Goal: Task Accomplishment & Management: Manage account settings

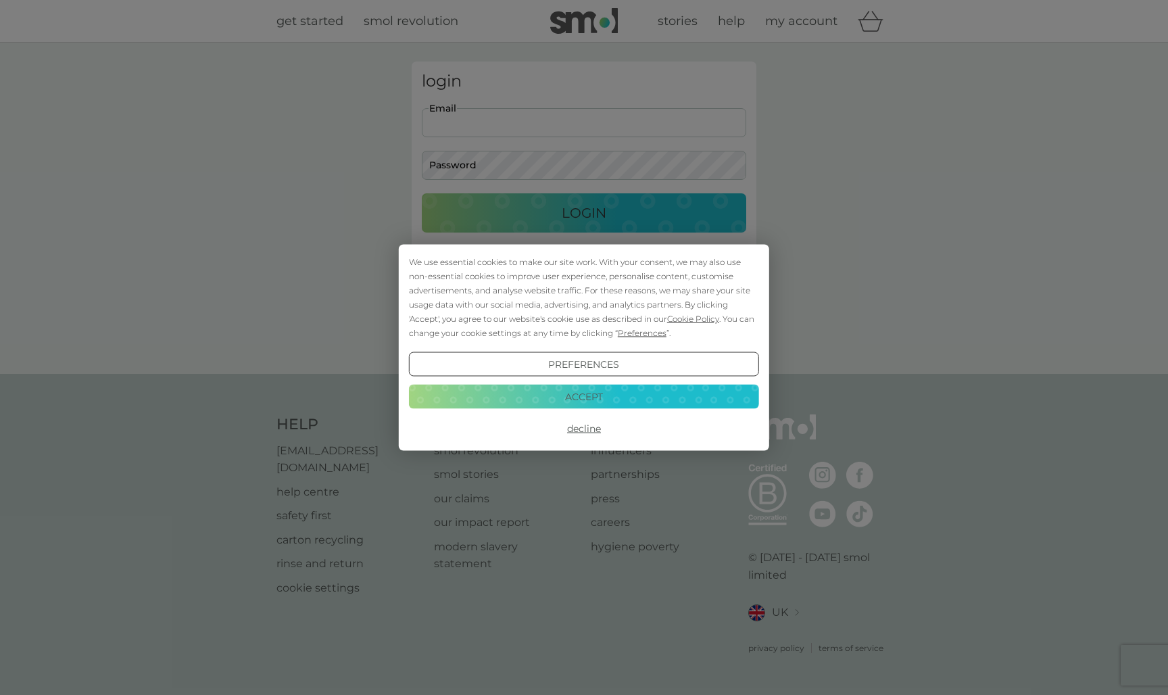
click at [546, 403] on button "Accept" at bounding box center [584, 396] width 350 height 24
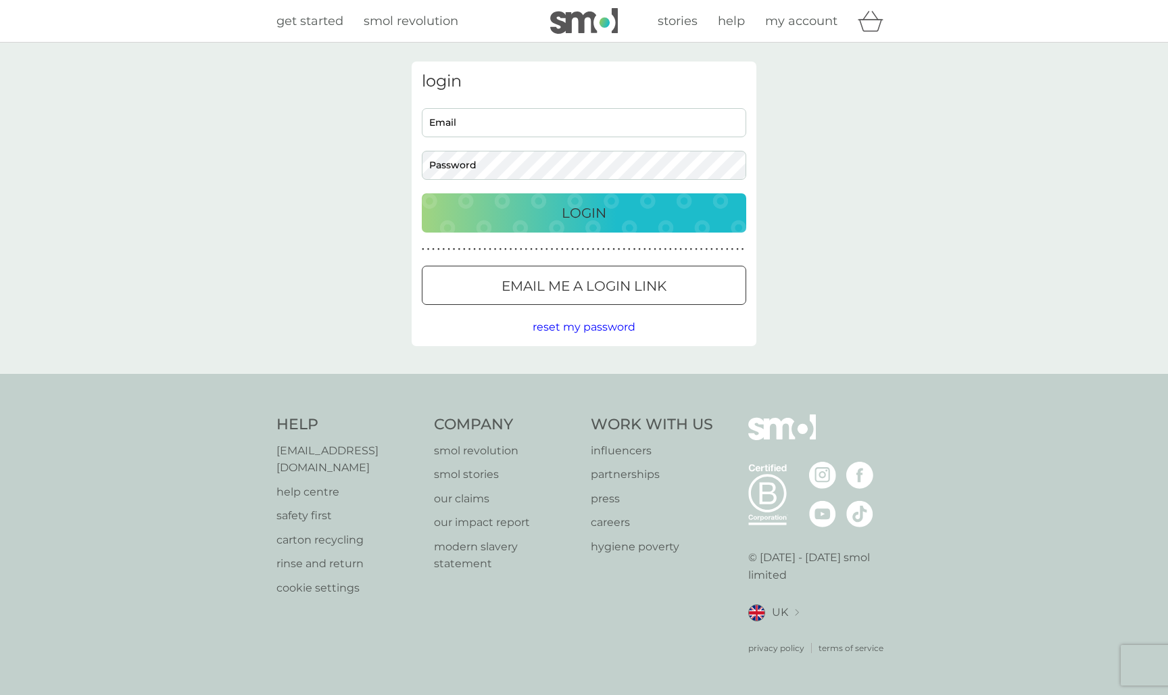
click at [501, 129] on input "Email" at bounding box center [584, 122] width 324 height 29
type input "j.shorley@mmu.ac.uk"
click at [502, 204] on div "Login" at bounding box center [583, 213] width 297 height 22
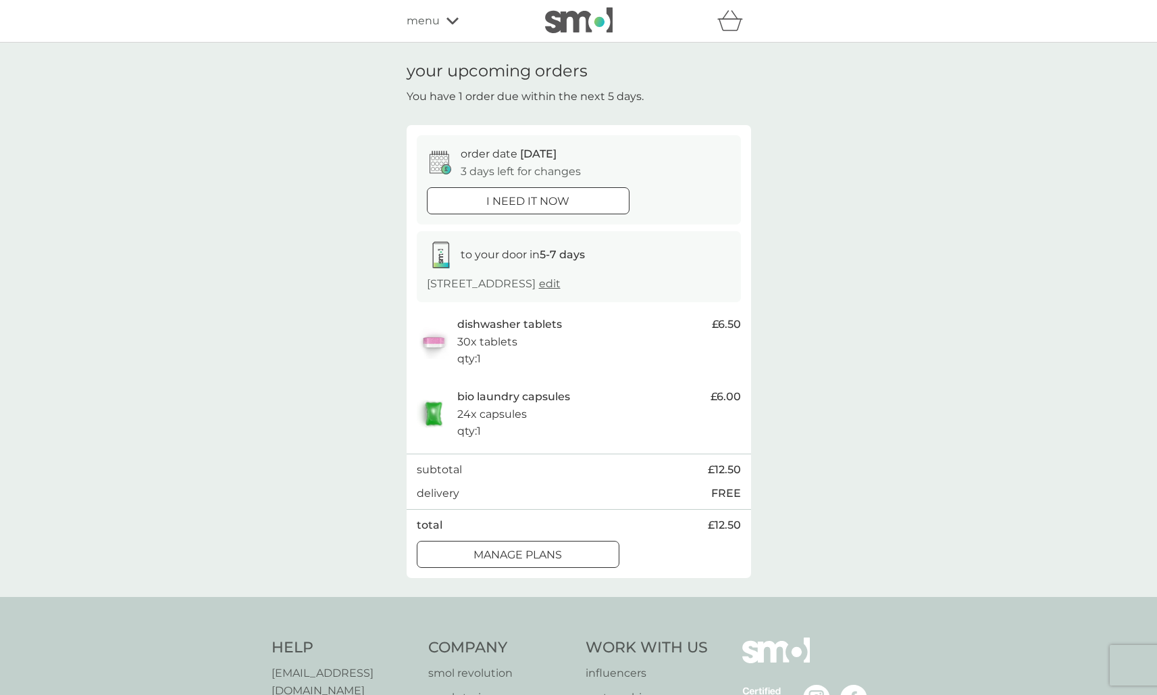
click at [543, 546] on p "manage plans" at bounding box center [518, 555] width 89 height 18
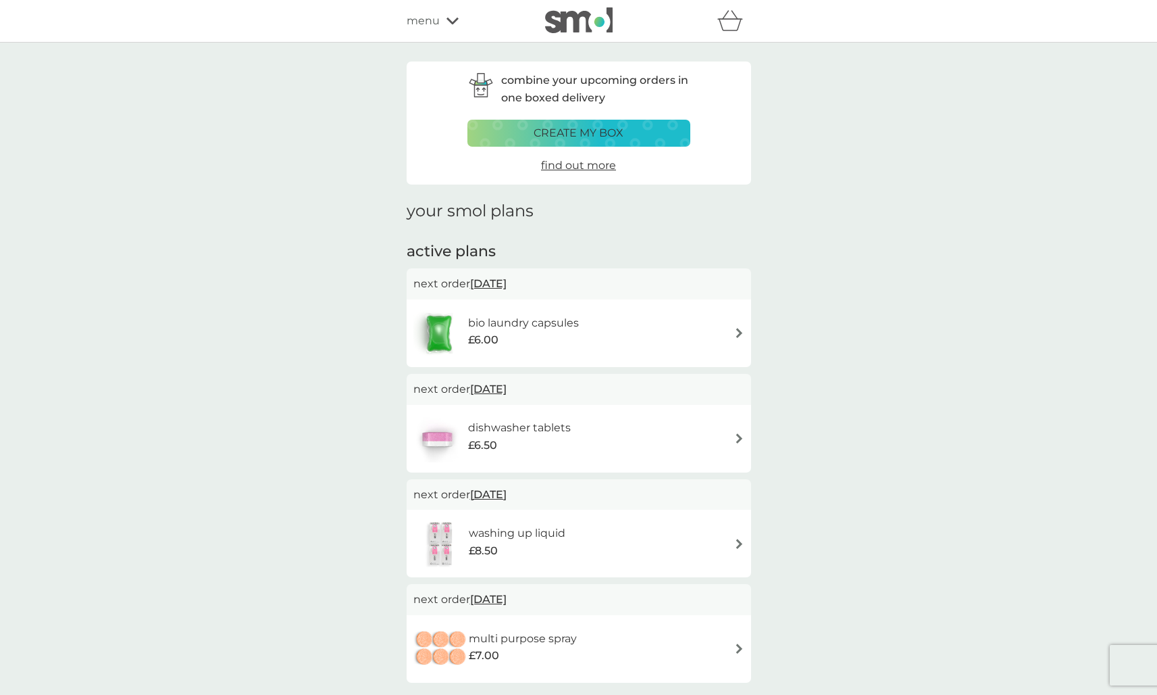
click at [590, 339] on div "bio laundry capsules £6.00" at bounding box center [530, 333] width 124 height 38
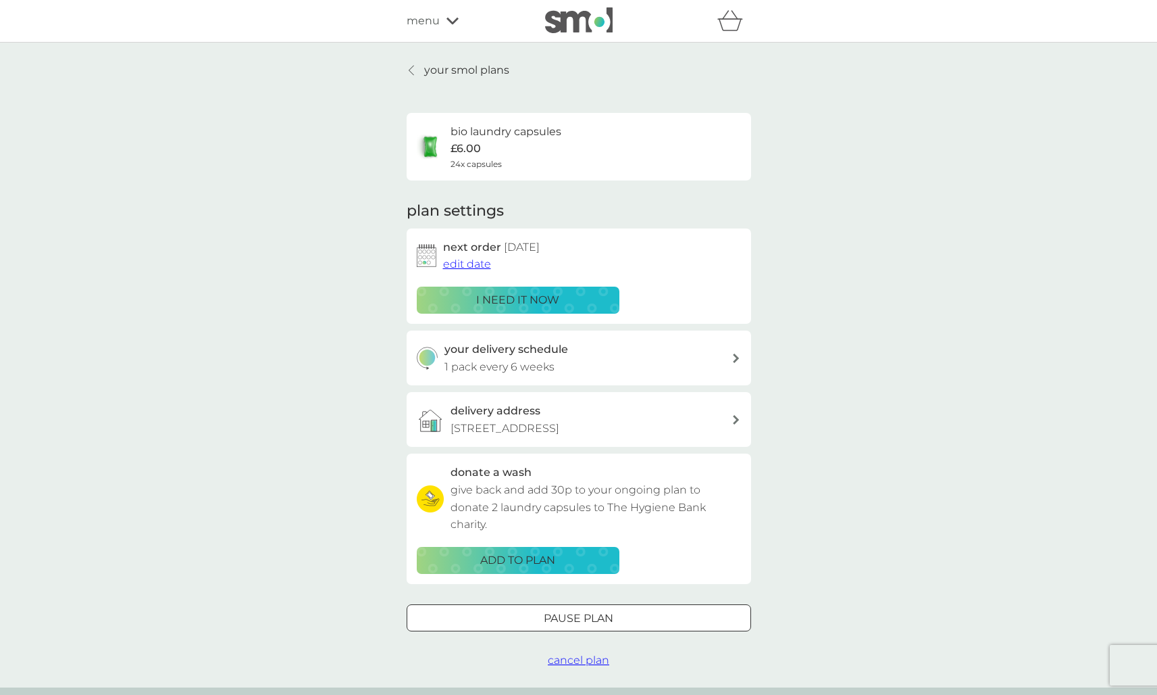
click at [468, 261] on span "edit date" at bounding box center [467, 263] width 48 height 13
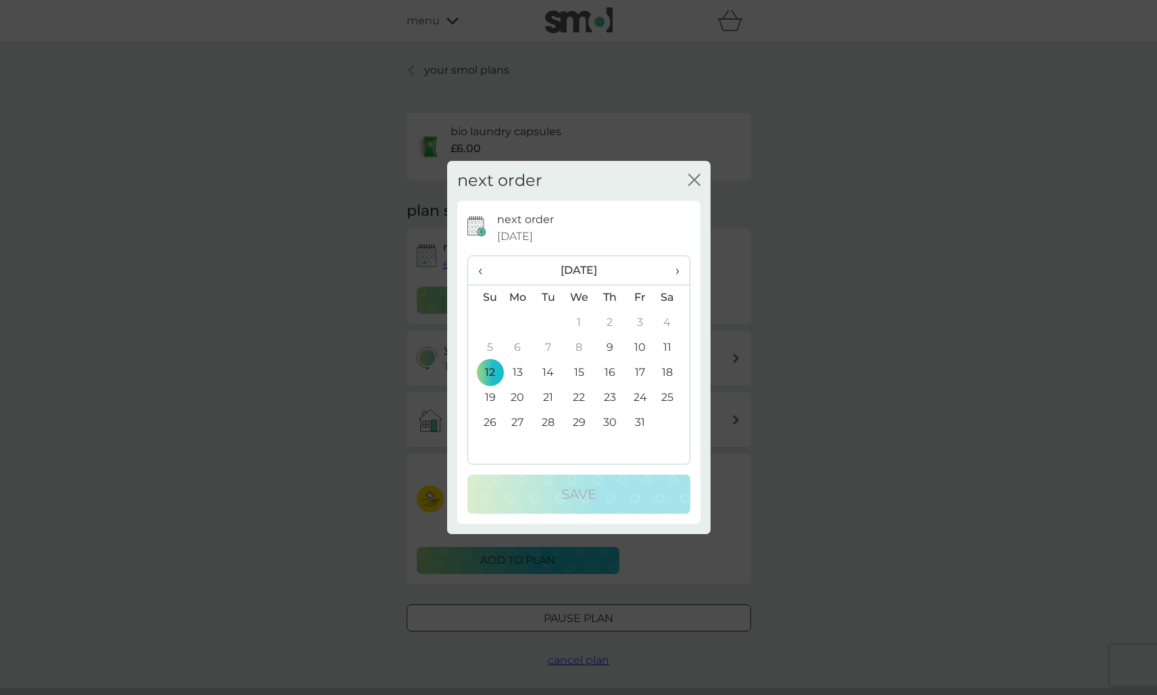
click at [490, 396] on td "19" at bounding box center [485, 397] width 34 height 25
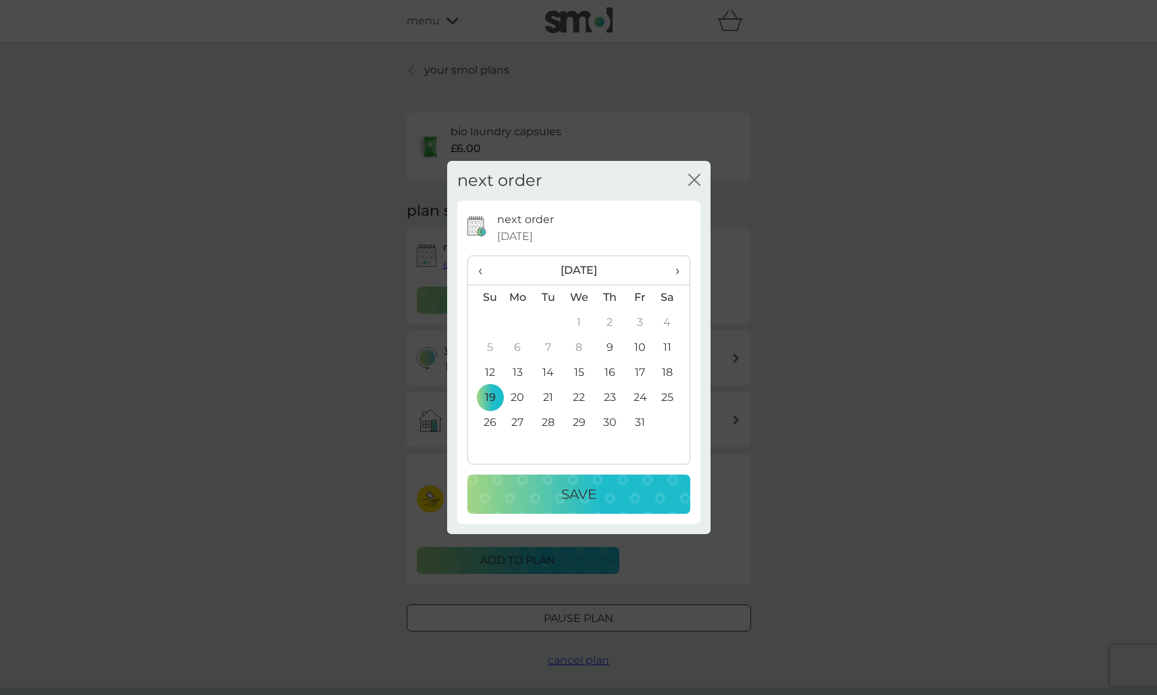
click at [676, 273] on span "›" at bounding box center [673, 270] width 14 height 28
click at [494, 375] on td "9" at bounding box center [485, 372] width 34 height 25
click at [555, 480] on button "Save" at bounding box center [579, 493] width 223 height 39
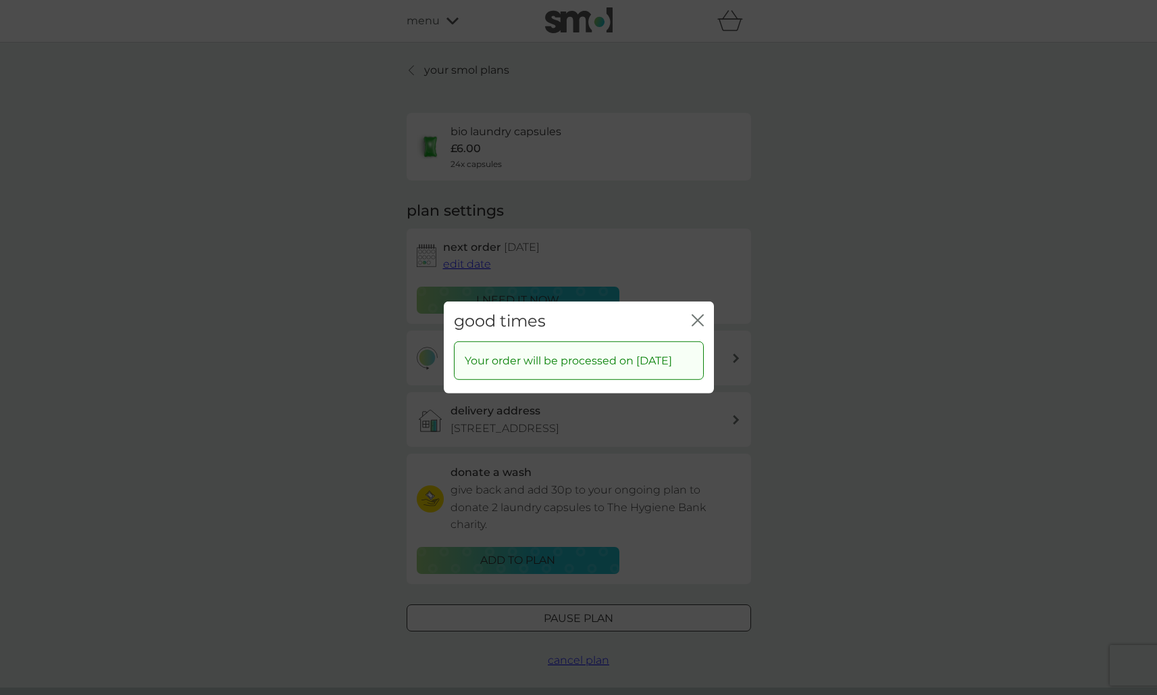
click at [697, 315] on icon "close" at bounding box center [695, 320] width 5 height 11
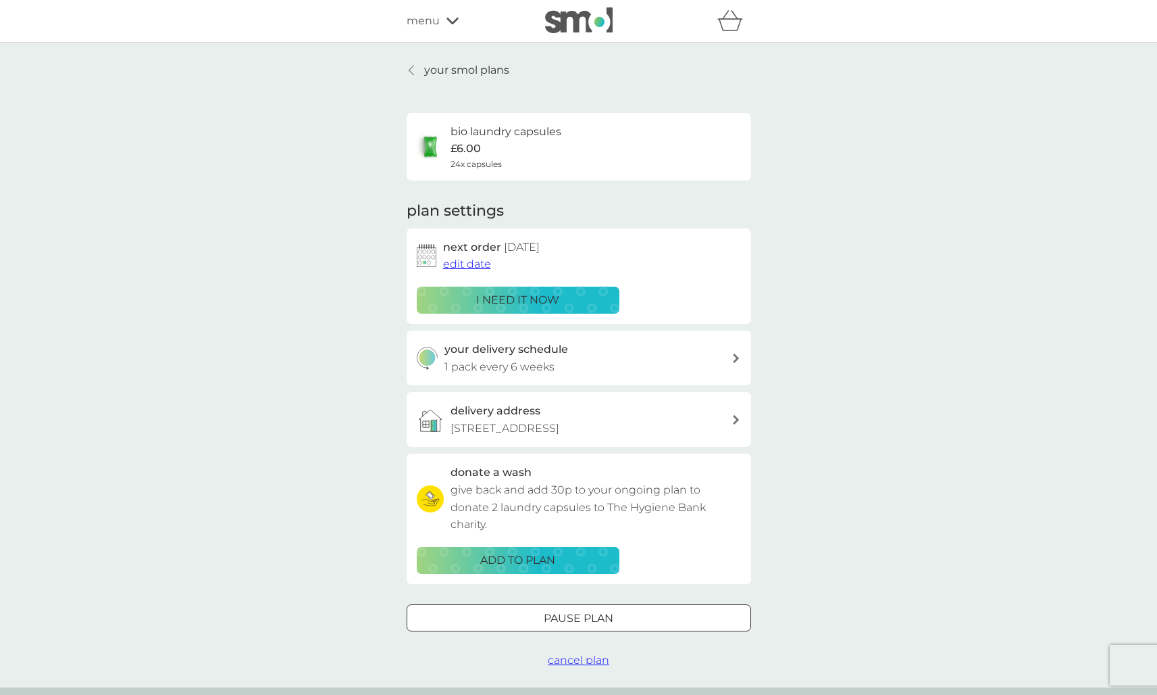
click at [446, 68] on p "your smol plans" at bounding box center [466, 70] width 85 height 18
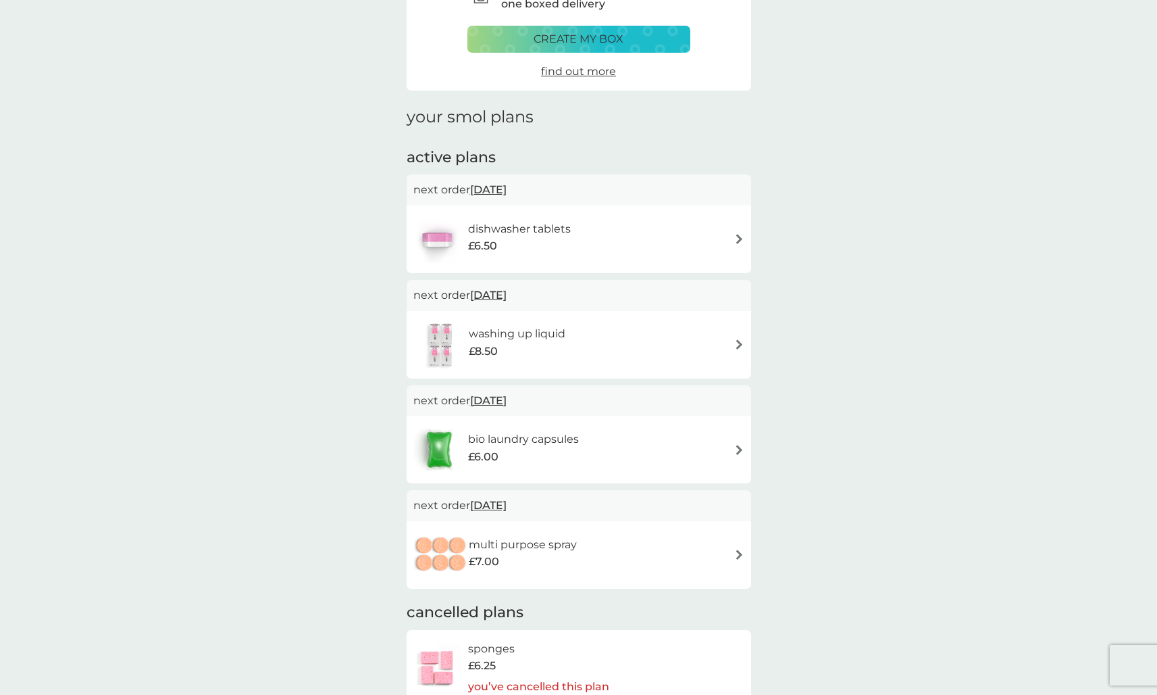
scroll to position [104, 0]
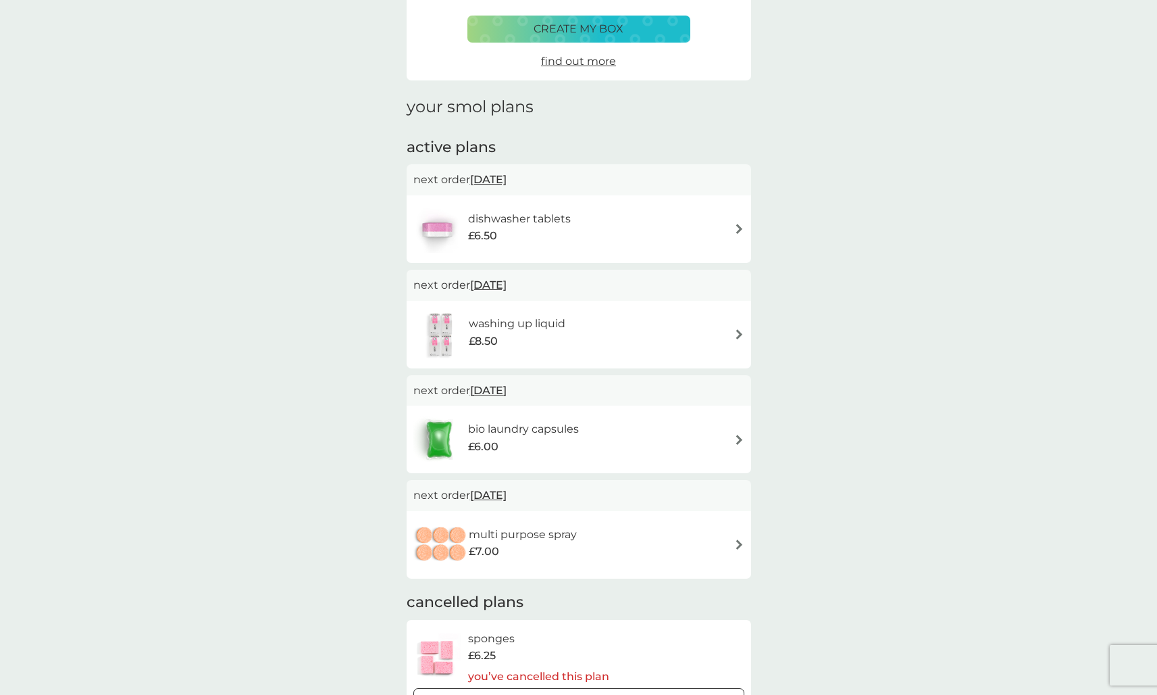
click at [526, 230] on div "£6.50" at bounding box center [519, 236] width 103 height 18
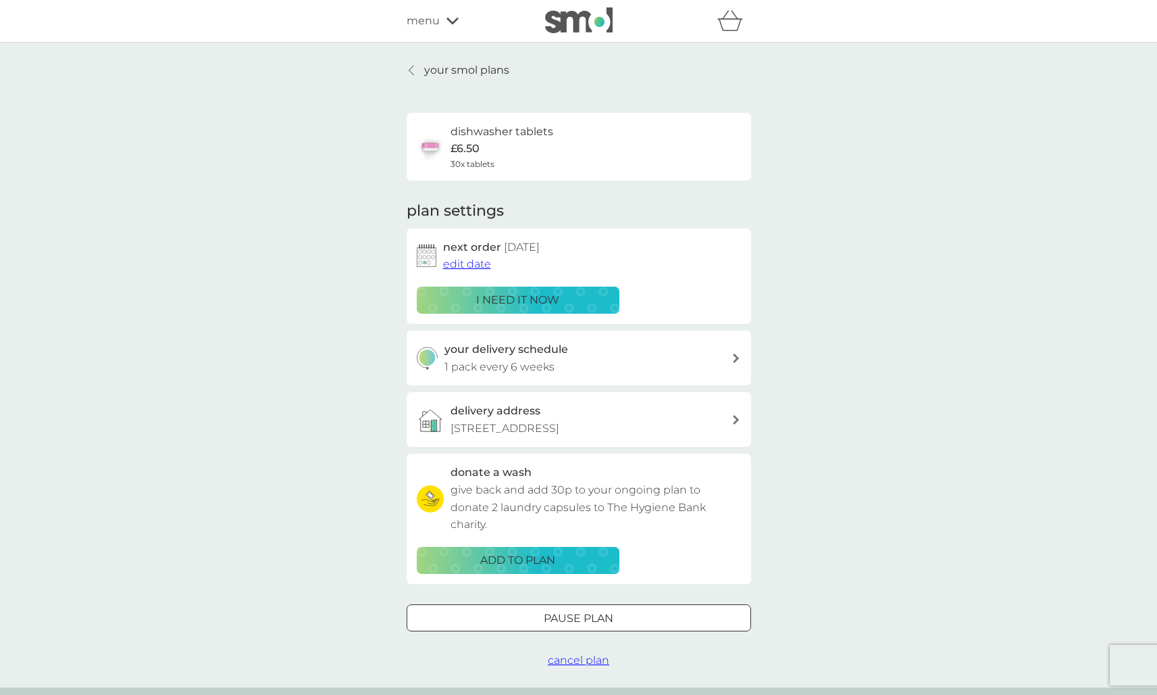
click at [484, 257] on span "edit date" at bounding box center [467, 263] width 48 height 13
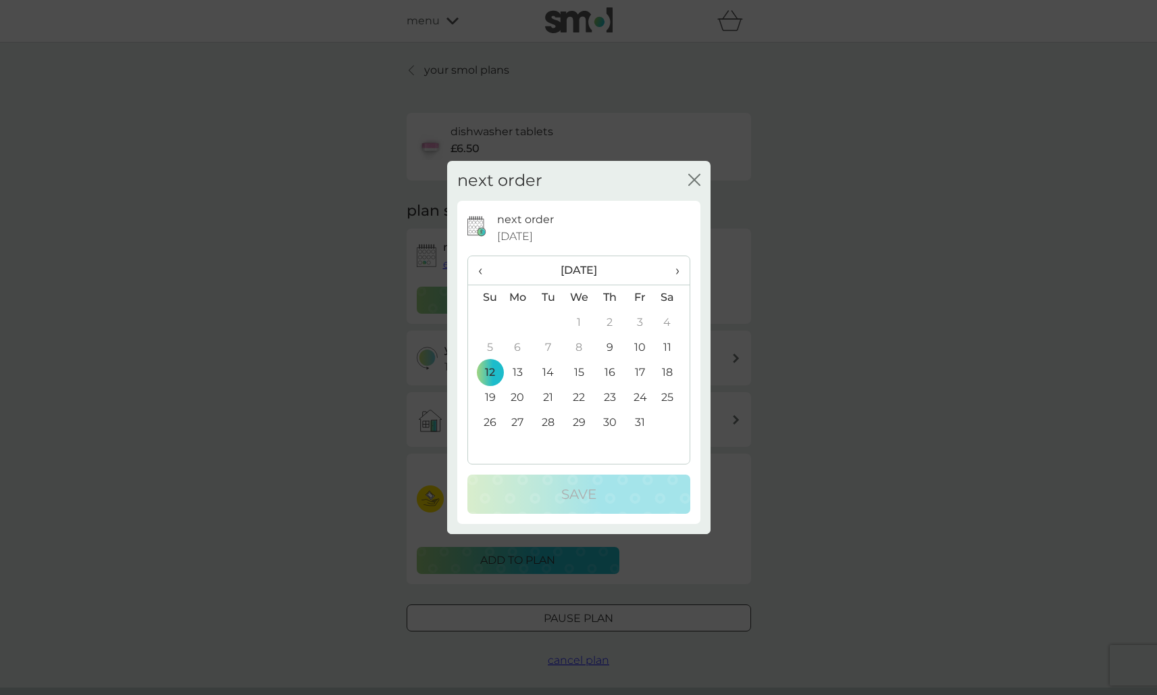
click at [673, 272] on span "›" at bounding box center [673, 270] width 14 height 28
click at [495, 370] on td "9" at bounding box center [485, 372] width 34 height 25
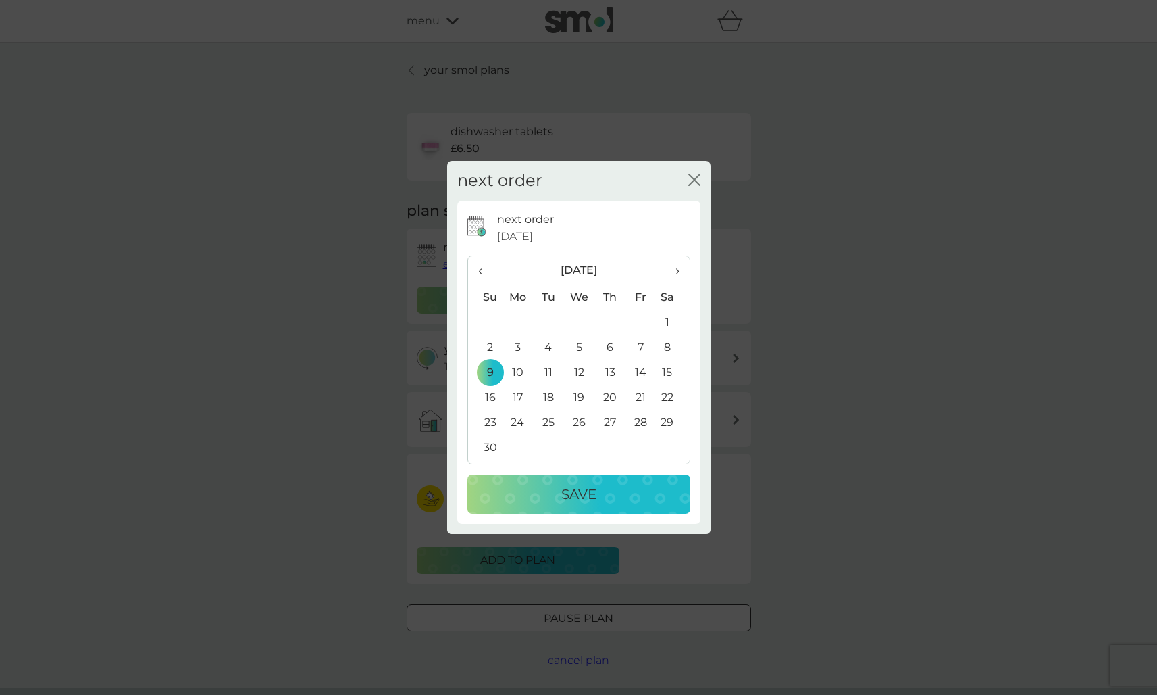
click at [552, 499] on div "Save" at bounding box center [579, 494] width 196 height 22
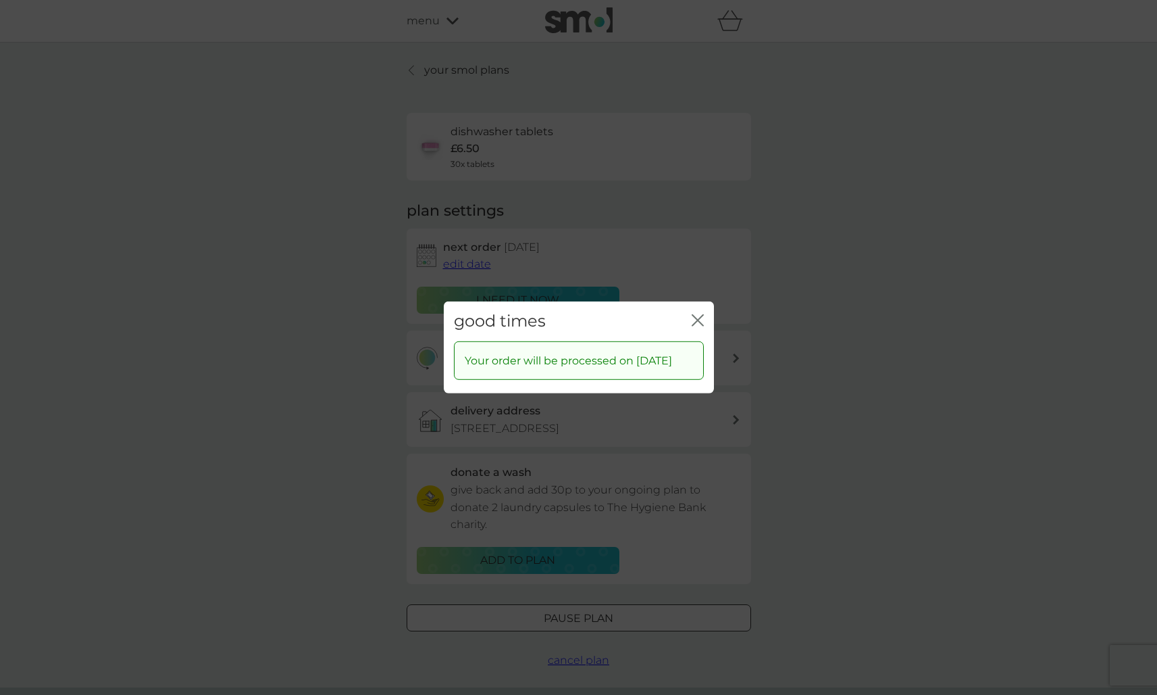
click at [698, 314] on icon "close" at bounding box center [698, 320] width 12 height 12
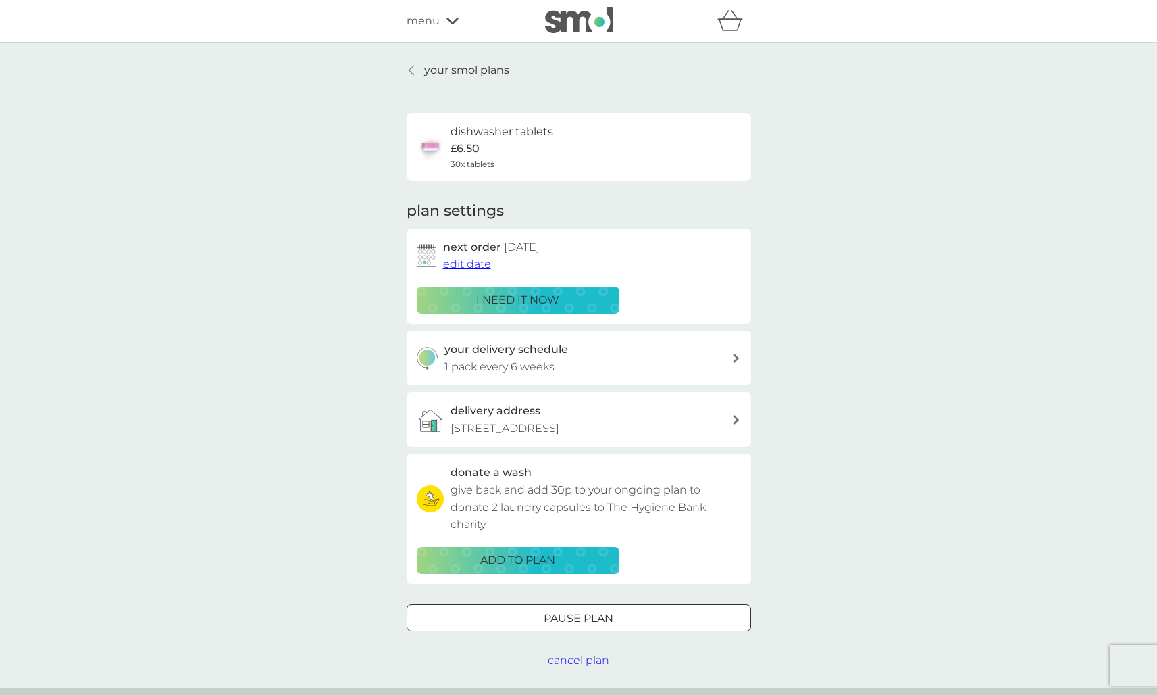
click at [459, 72] on p "your smol plans" at bounding box center [466, 70] width 85 height 18
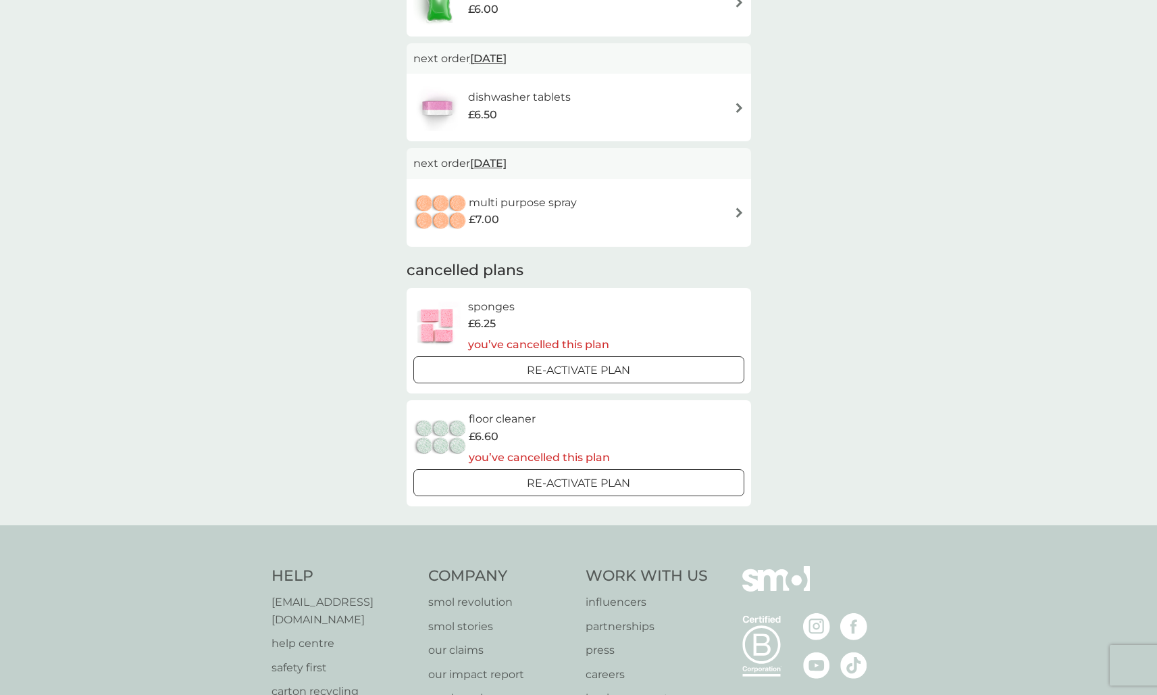
scroll to position [449, 0]
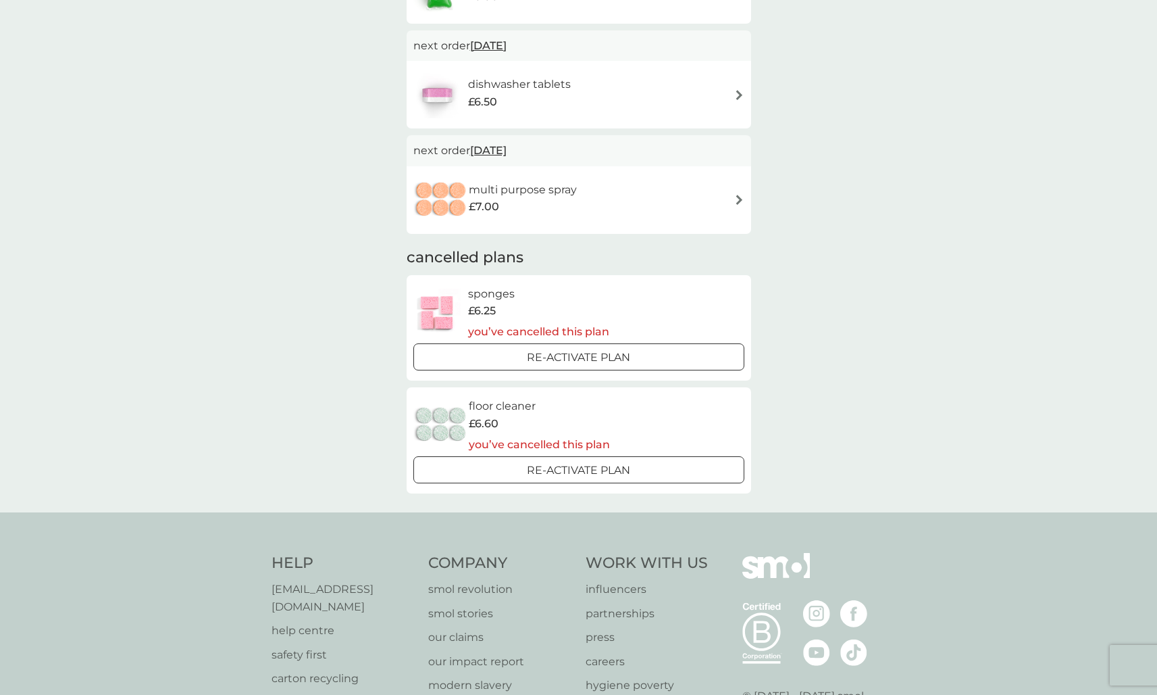
click at [507, 151] on span "[DATE]" at bounding box center [488, 150] width 36 height 26
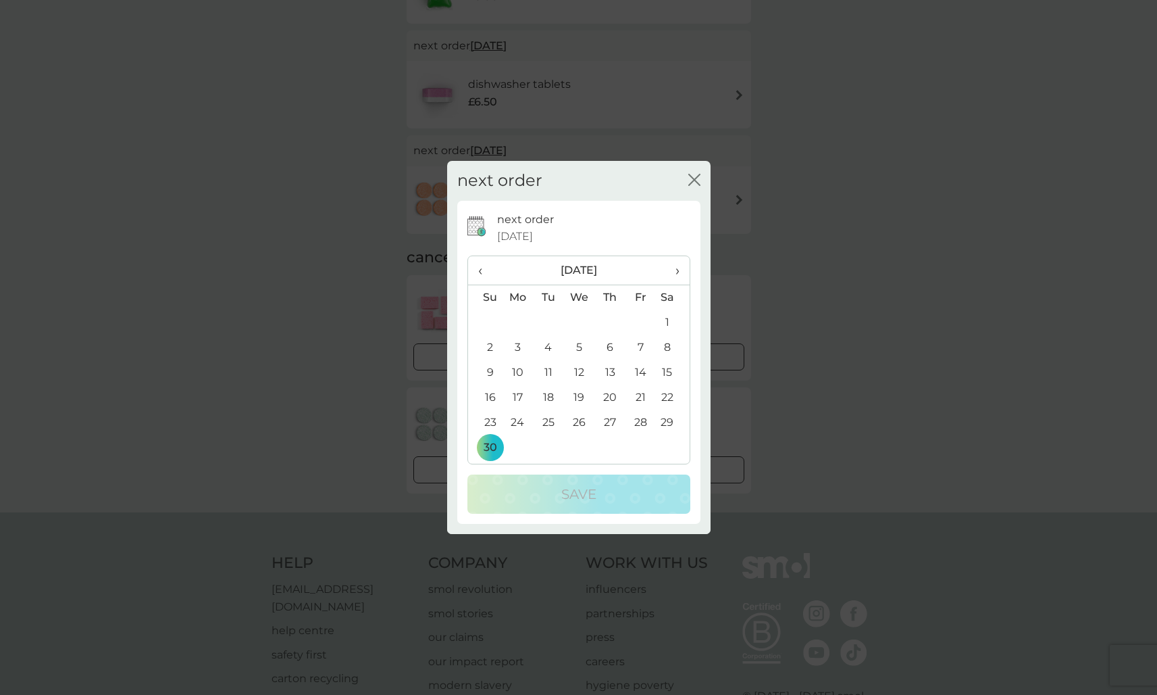
click at [674, 267] on span "›" at bounding box center [673, 270] width 14 height 28
click at [493, 369] on td "14" at bounding box center [485, 372] width 34 height 25
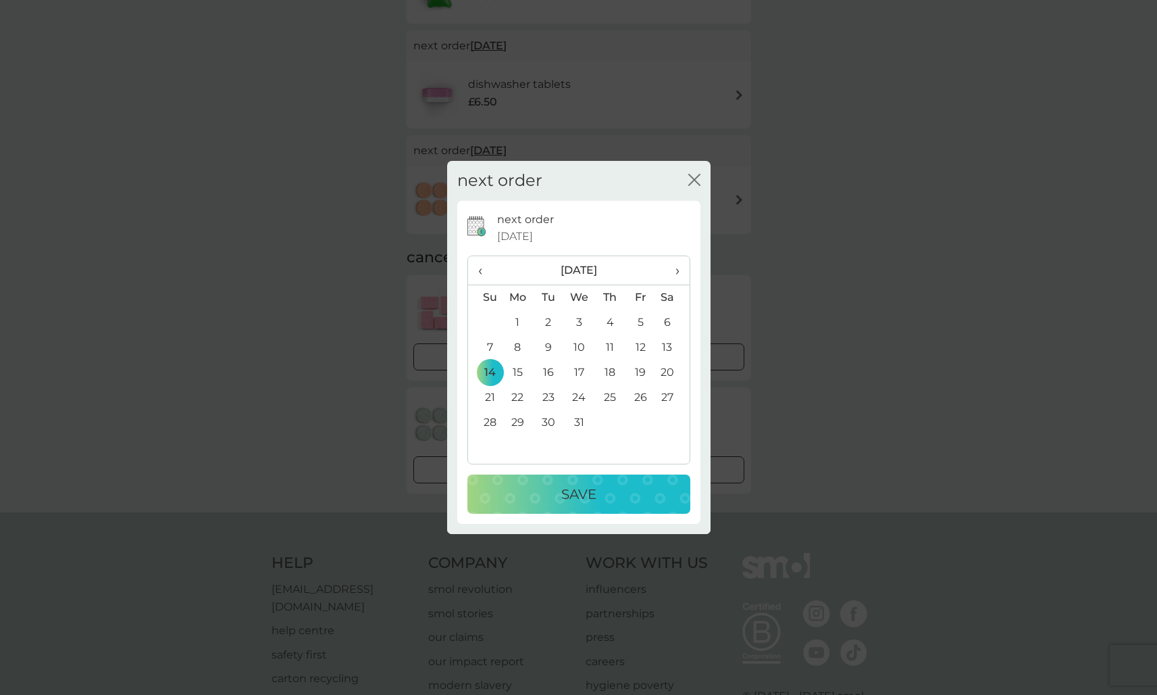
click at [561, 491] on p "Save" at bounding box center [578, 494] width 35 height 22
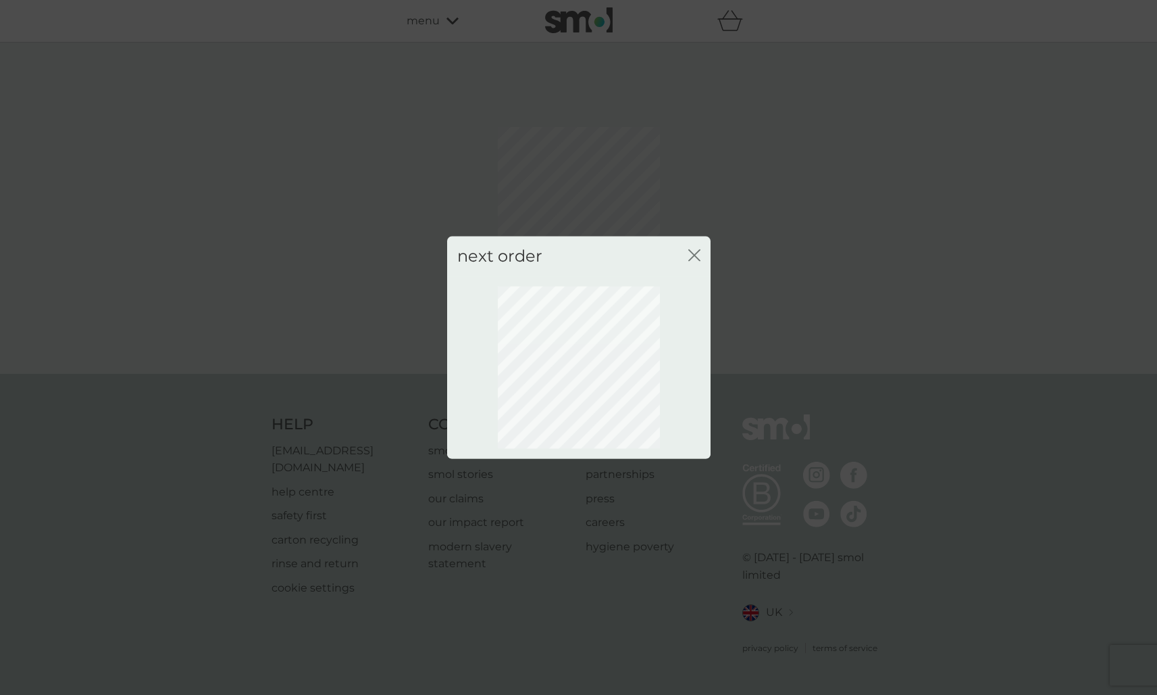
scroll to position [0, 0]
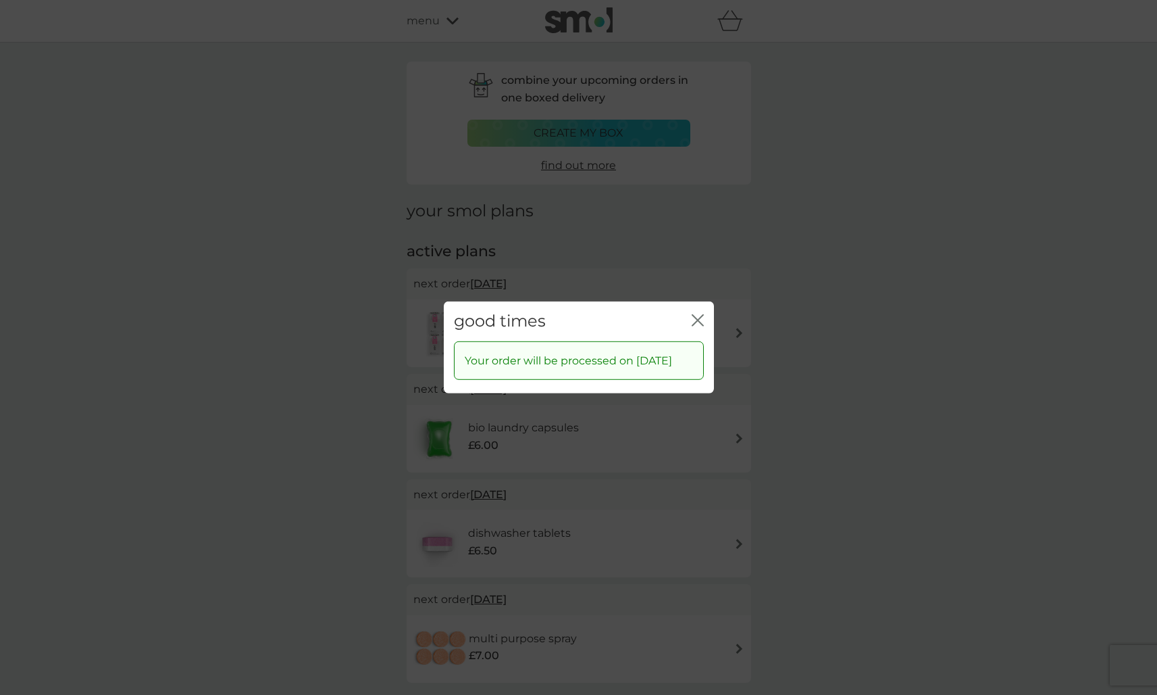
click at [696, 314] on icon "close" at bounding box center [698, 320] width 12 height 12
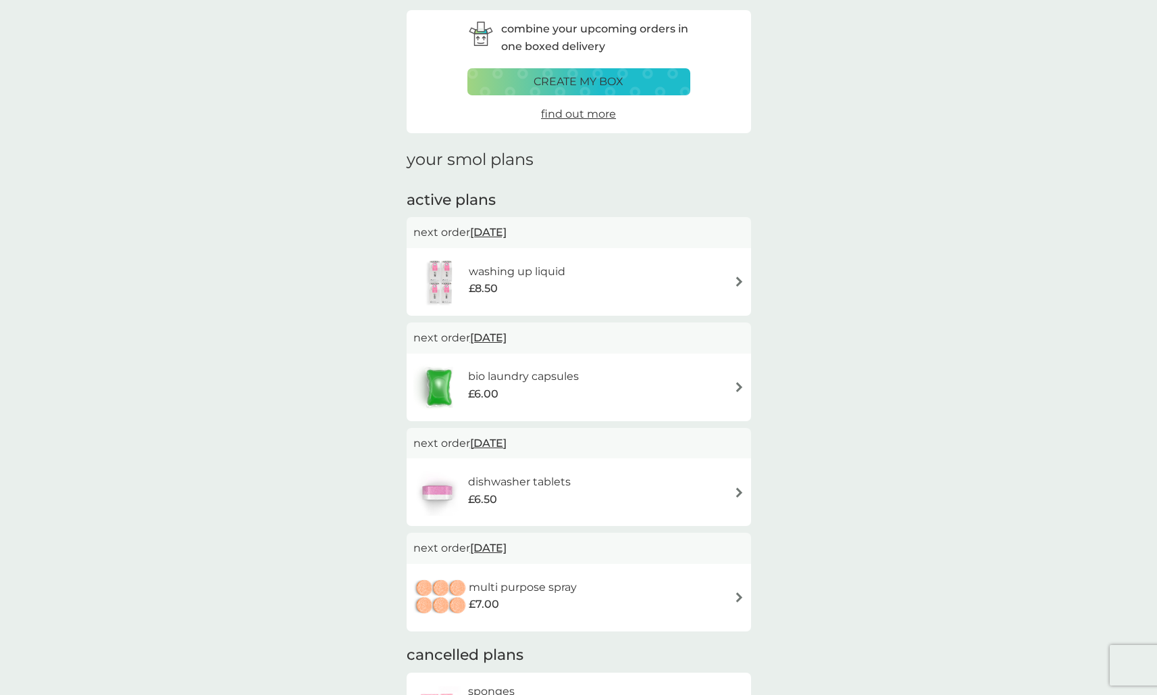
scroll to position [59, 0]
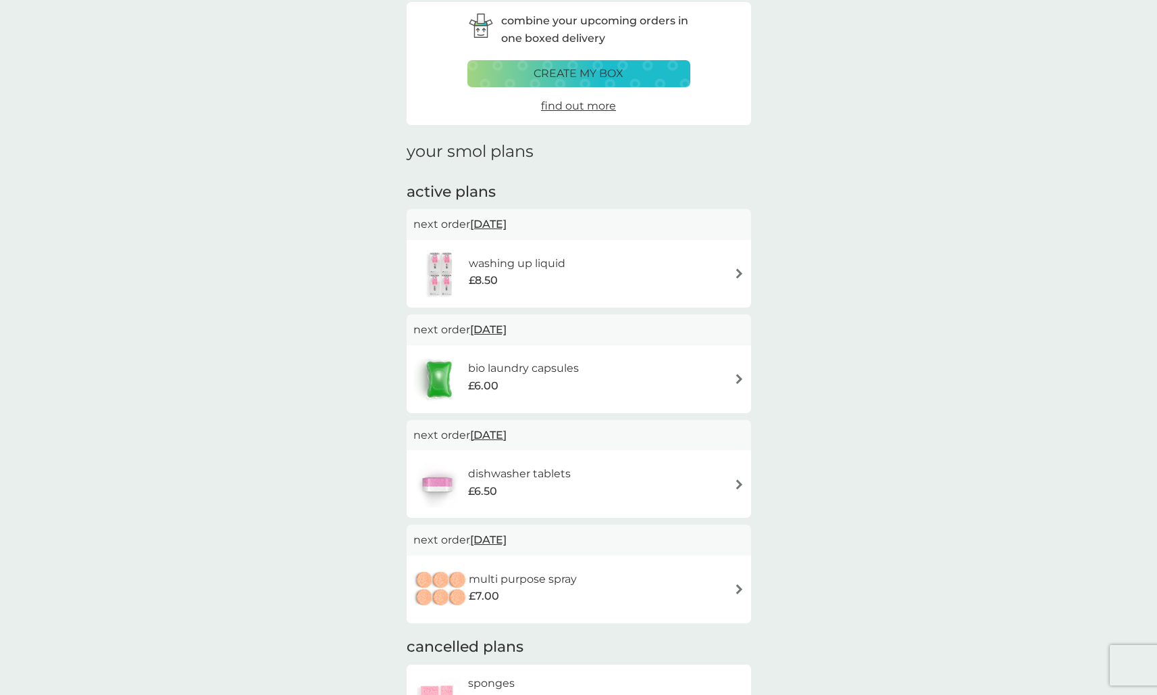
click at [641, 466] on div "dishwasher tablets £6.50" at bounding box center [578, 483] width 331 height 47
